Goal: Task Accomplishment & Management: Manage account settings

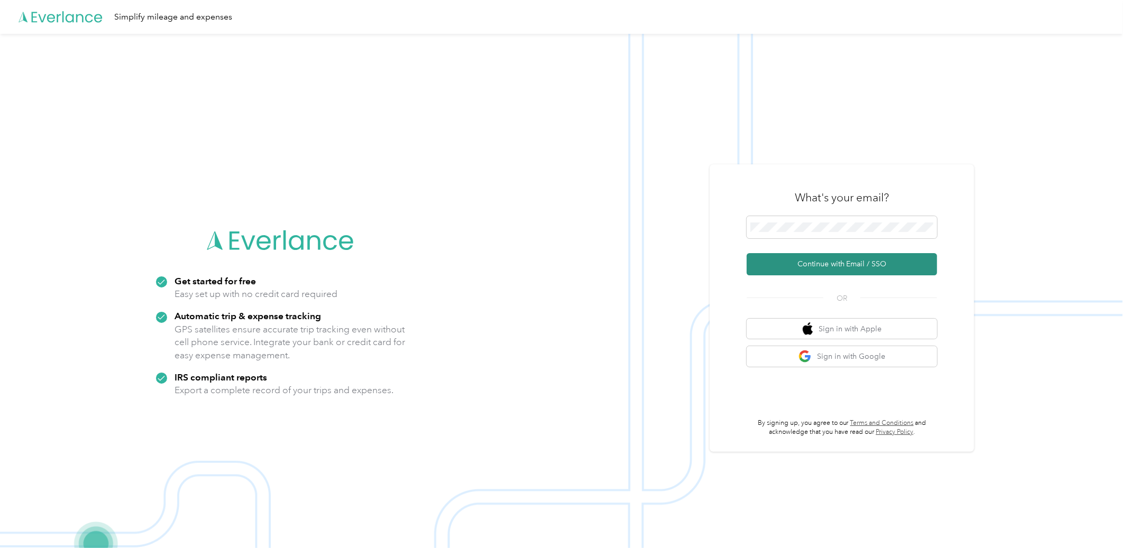
click at [821, 254] on button "Continue with Email / SSO" at bounding box center [842, 264] width 190 height 22
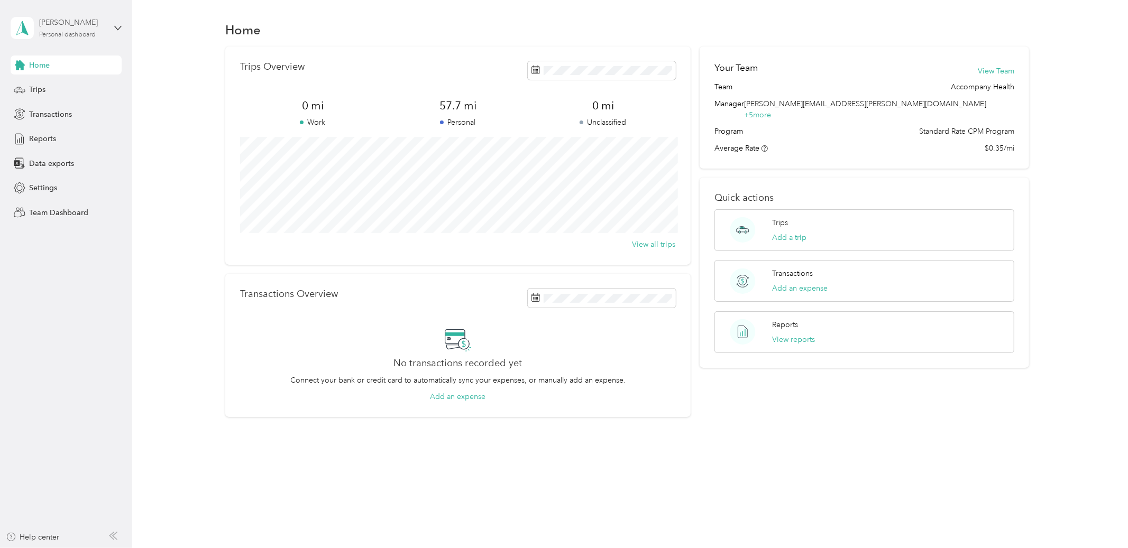
click at [70, 27] on div "[PERSON_NAME]" at bounding box center [72, 22] width 66 height 11
click at [67, 81] on div "Team dashboard" at bounding box center [48, 86] width 57 height 11
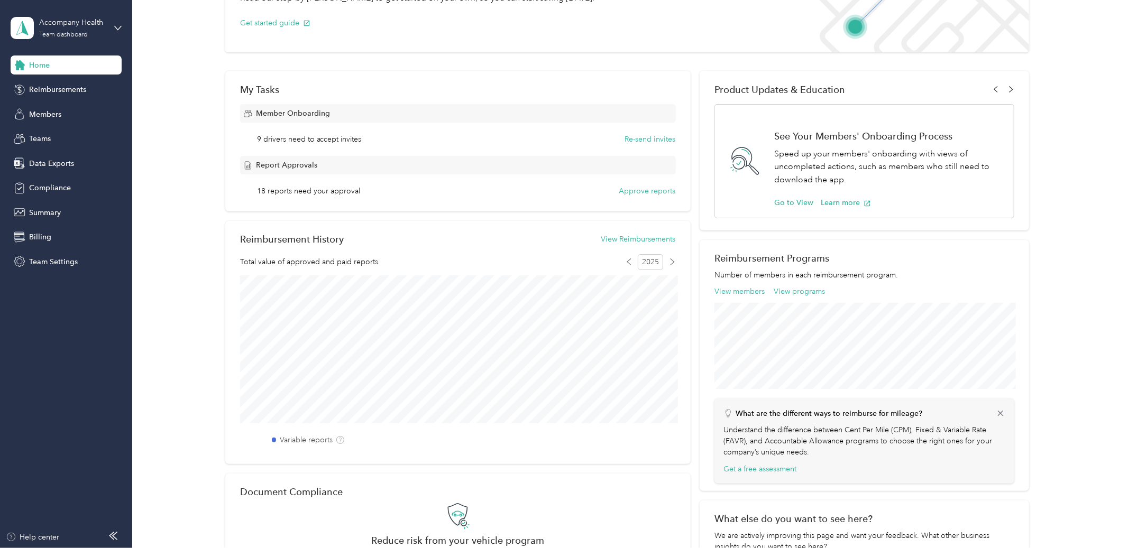
scroll to position [159, 0]
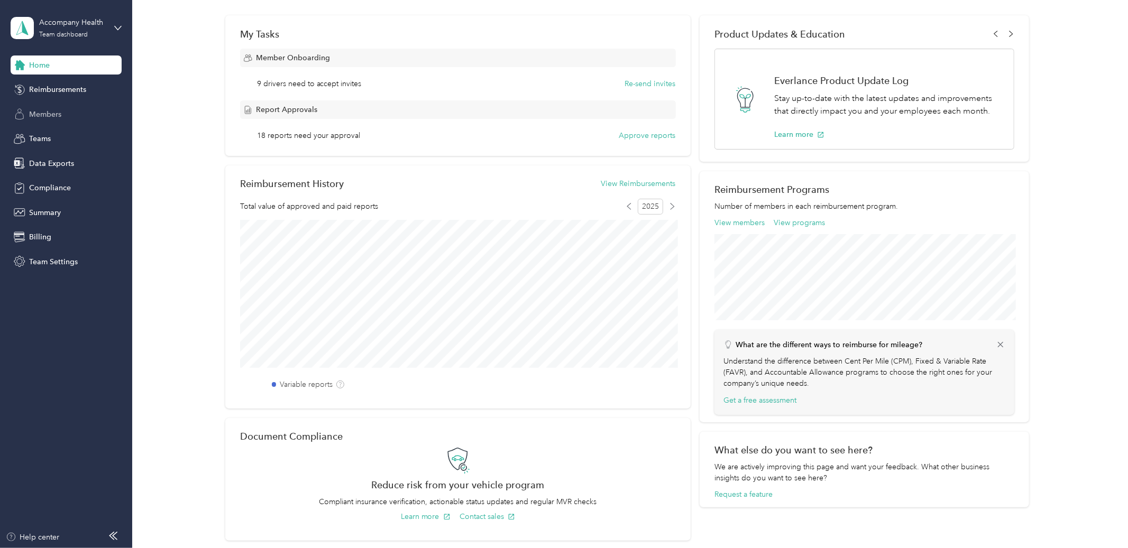
click at [60, 107] on div "Members" at bounding box center [66, 114] width 111 height 19
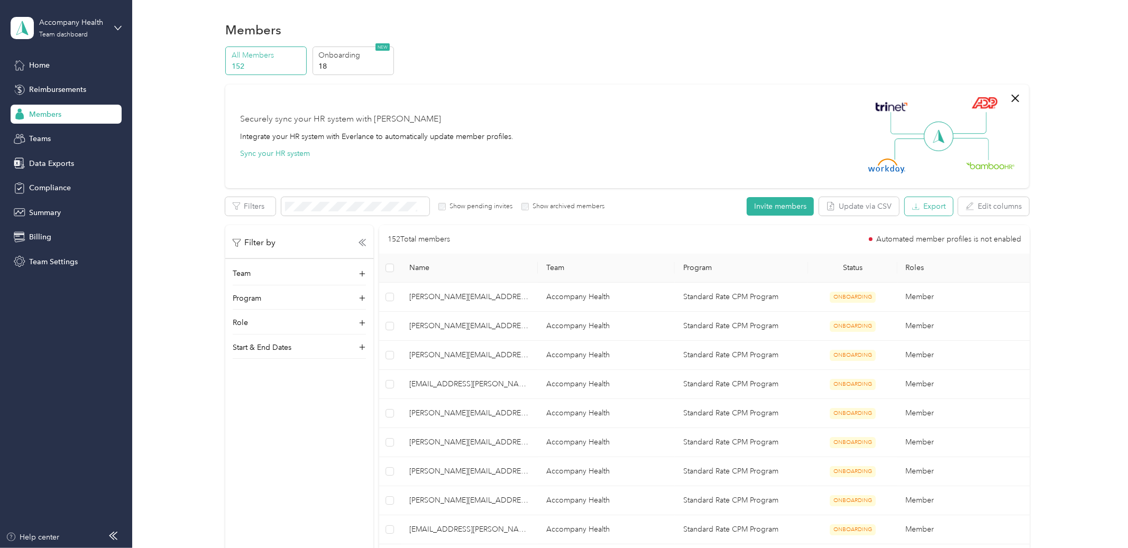
click at [931, 205] on button "Export" at bounding box center [929, 206] width 48 height 19
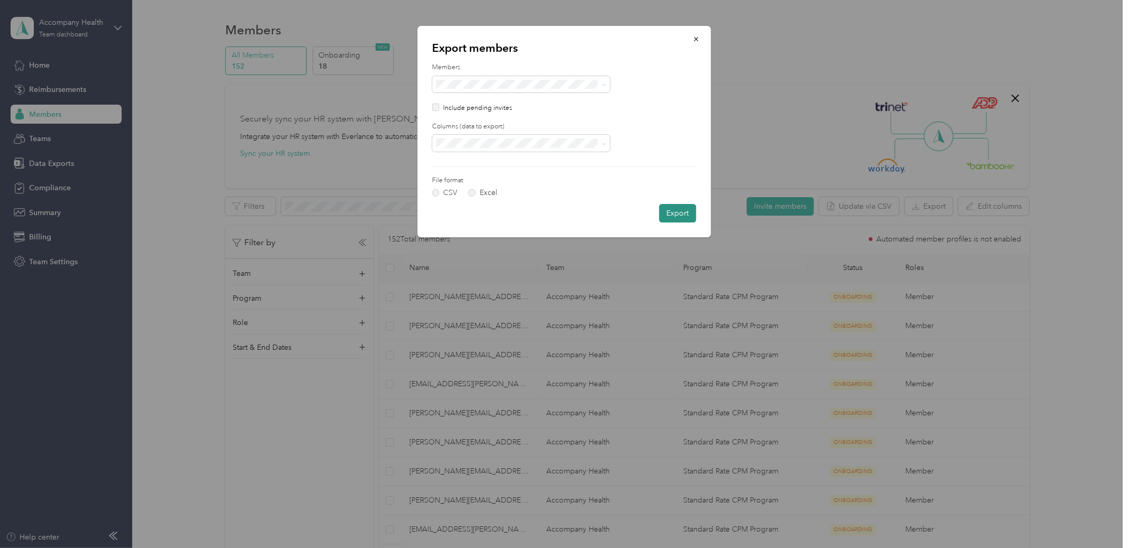
click at [676, 216] on button "Export" at bounding box center [677, 213] width 37 height 19
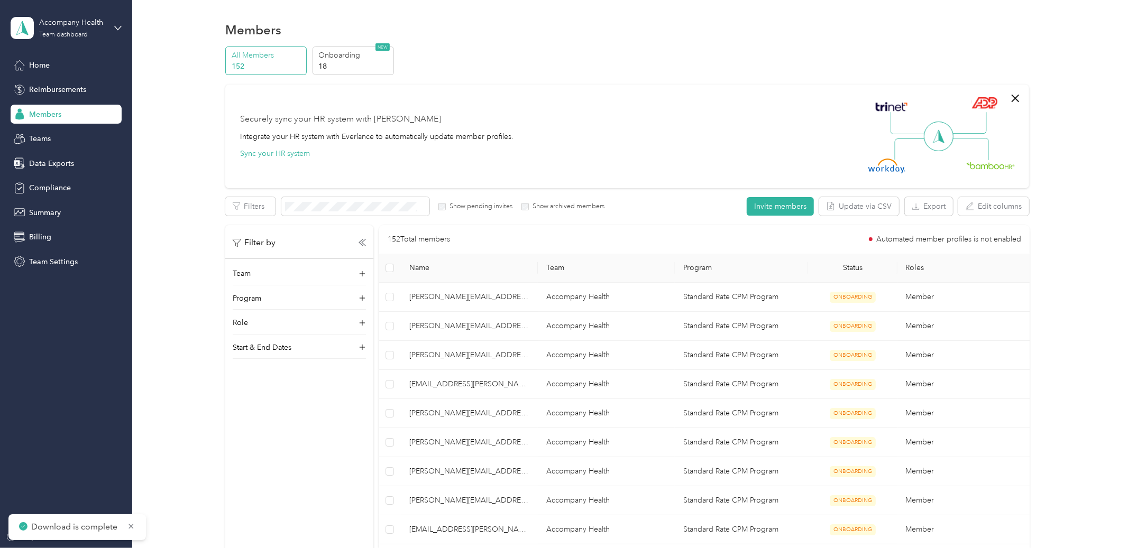
click at [926, 196] on div "All Members 152 Onboarding 18 NEW Securely sync your HR system with Everlance I…" at bounding box center [627, 550] width 804 height 1007
click at [920, 205] on icon "button" at bounding box center [915, 206] width 7 height 7
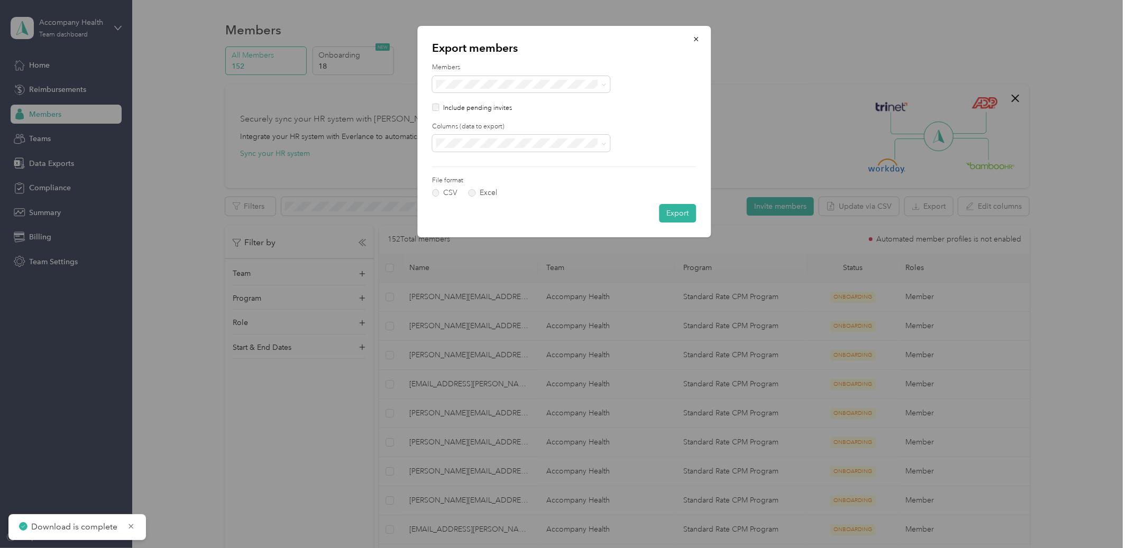
click at [475, 112] on p "Include pending invites" at bounding box center [477, 109] width 69 height 10
click at [470, 108] on p "Include pending invites" at bounding box center [477, 109] width 69 height 10
click at [673, 216] on button "Export" at bounding box center [677, 213] width 37 height 19
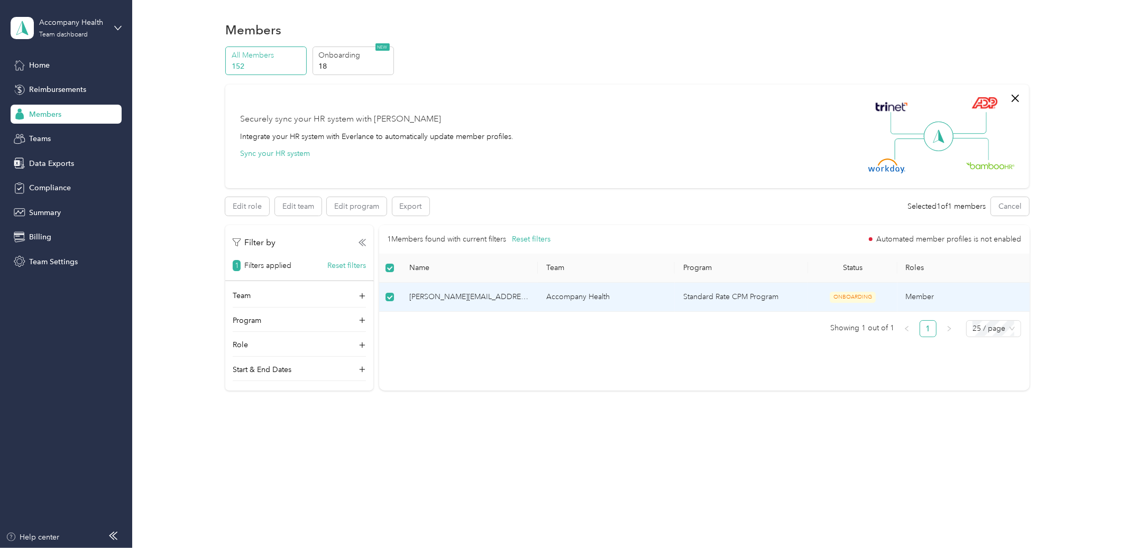
click at [523, 301] on span "[PERSON_NAME][EMAIL_ADDRESS][PERSON_NAME][DOMAIN_NAME]" at bounding box center [469, 297] width 120 height 12
drag, startPoint x: 484, startPoint y: 298, endPoint x: 409, endPoint y: 298, distance: 75.1
click at [484, 298] on span "[PERSON_NAME][EMAIL_ADDRESS][PERSON_NAME][DOMAIN_NAME]" at bounding box center [469, 297] width 120 height 12
click at [460, 297] on span "[PERSON_NAME][EMAIL_ADDRESS][PERSON_NAME][DOMAIN_NAME]" at bounding box center [469, 297] width 120 height 12
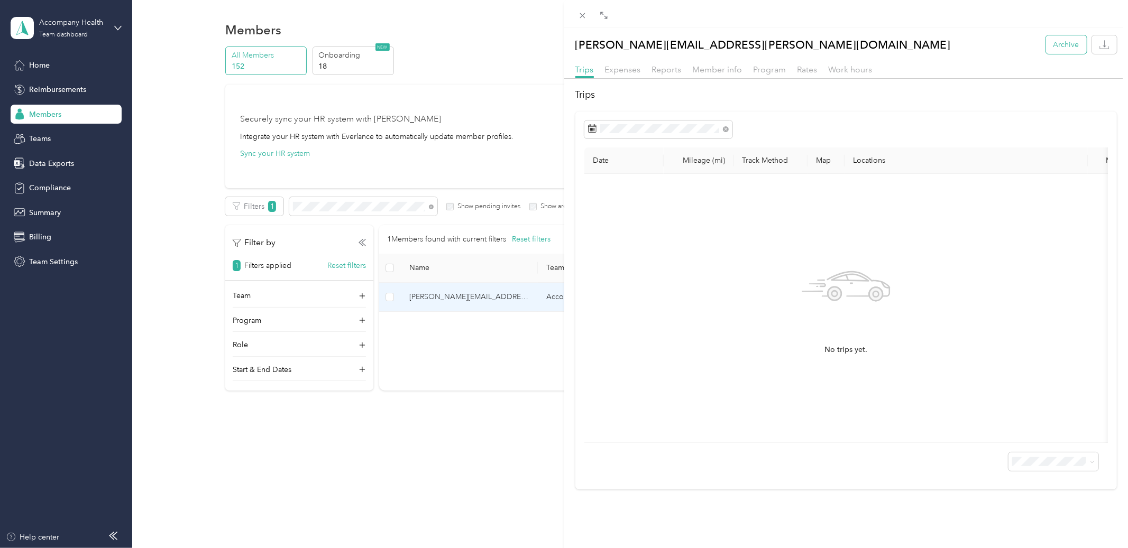
click at [1054, 48] on button "Archive" at bounding box center [1066, 44] width 41 height 19
